Goal: Task Accomplishment & Management: Manage account settings

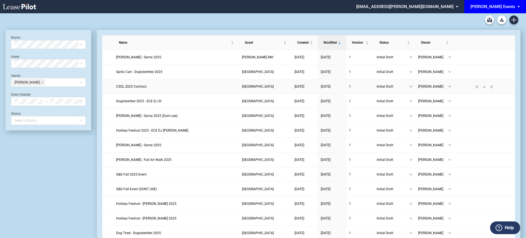
click at [126, 85] on span "CSOL 2025 Contract" at bounding box center [131, 87] width 30 height 4
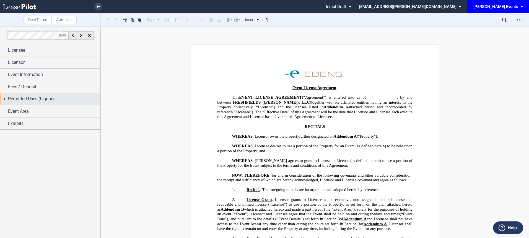
click at [36, 102] on span "Permitted Uses (Liquor)" at bounding box center [31, 99] width 46 height 7
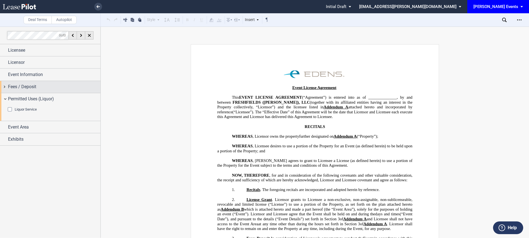
click at [35, 87] on span "Fees / Deposit" at bounding box center [22, 87] width 28 height 7
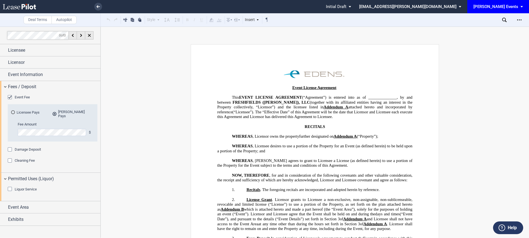
click at [54, 113] on div "EDENS Pays" at bounding box center [54, 113] width 1 height 1
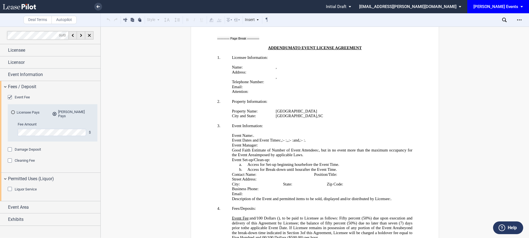
scroll to position [1018, 0]
